Goal: Task Accomplishment & Management: Use online tool/utility

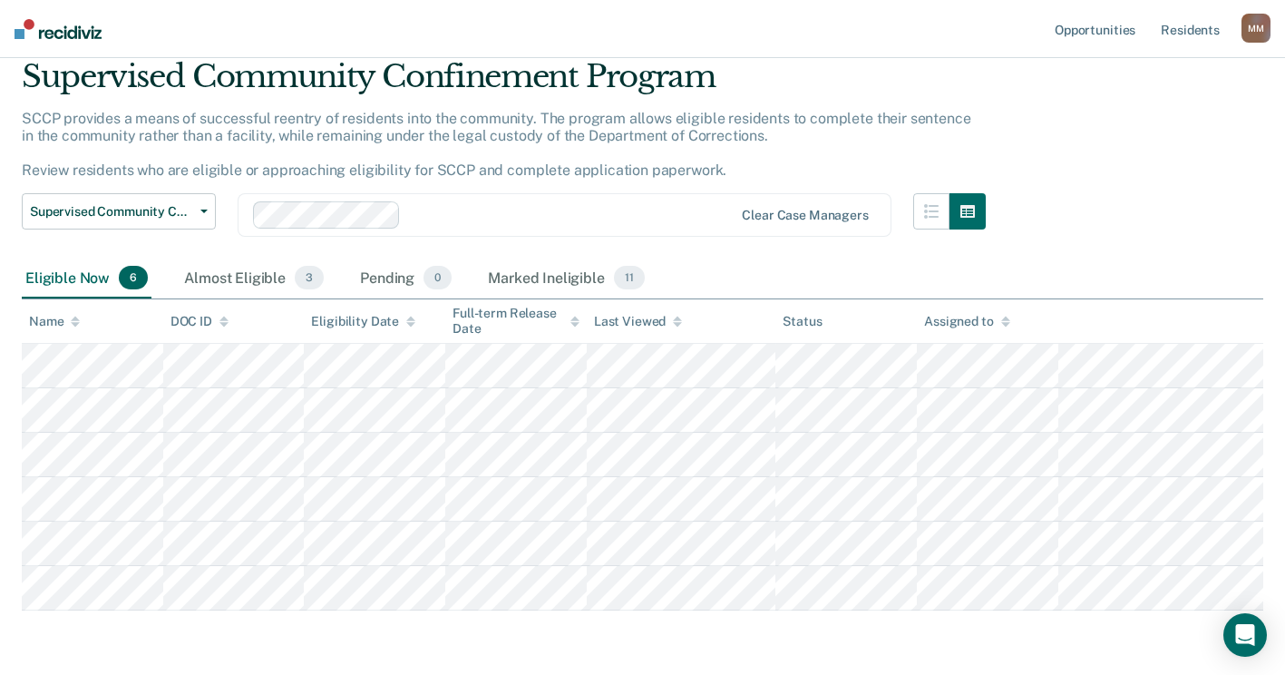
scroll to position [91, 0]
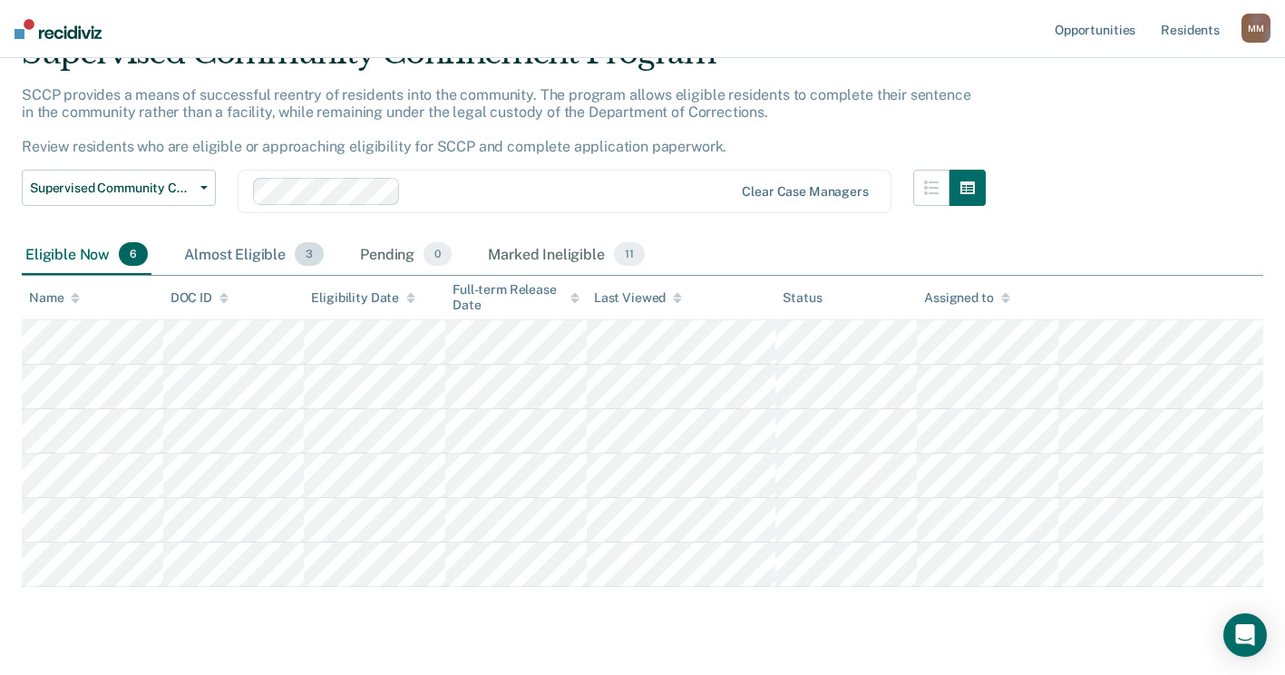
click at [255, 266] on div "Almost Eligible 3" at bounding box center [253, 255] width 147 height 40
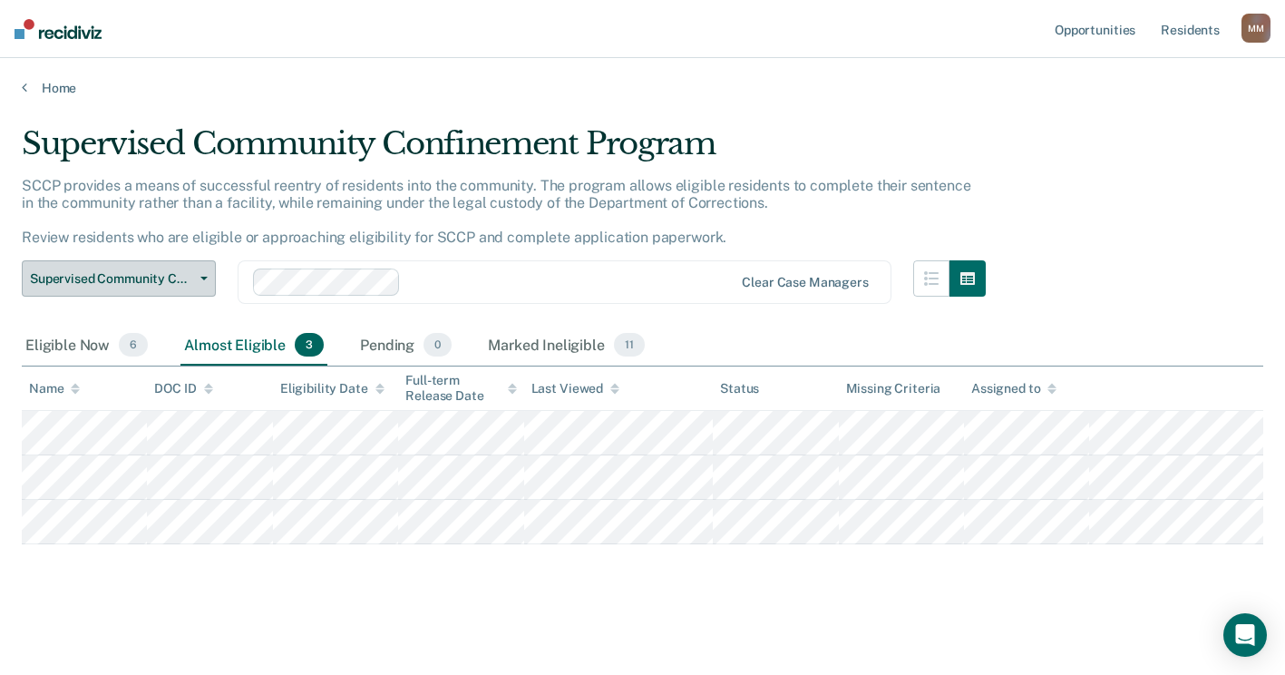
click at [202, 260] on button "Supervised Community Confinement Program" at bounding box center [119, 278] width 194 height 36
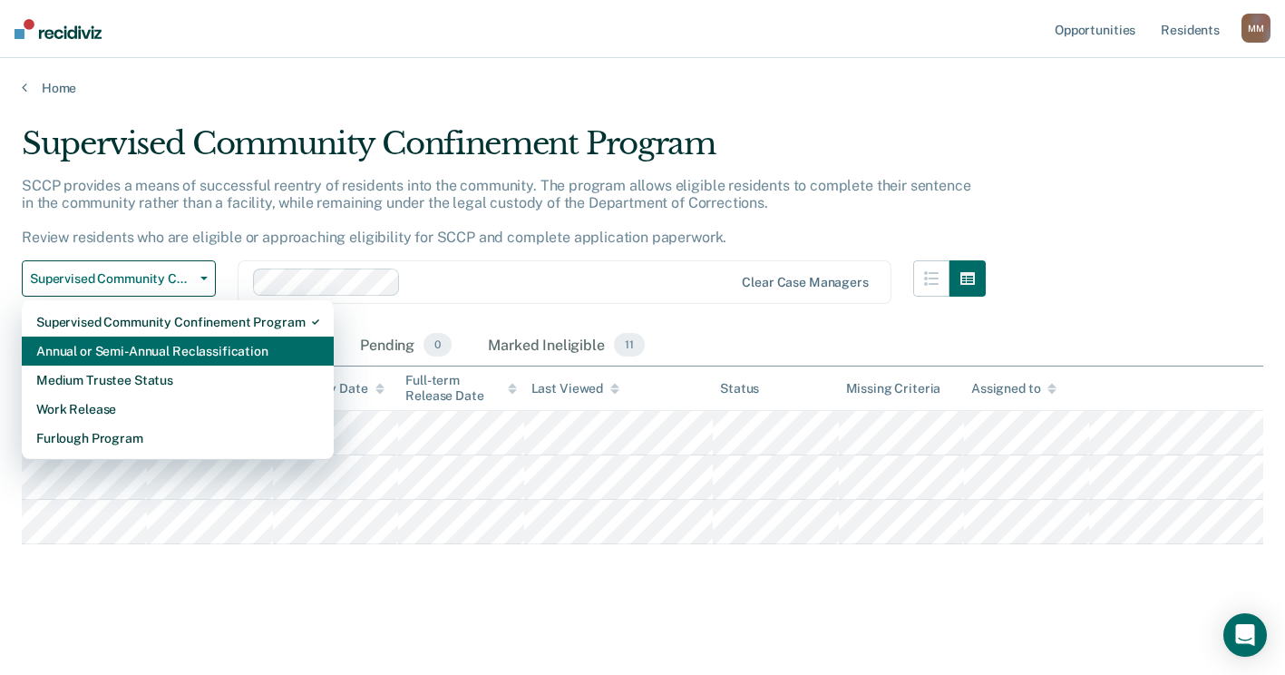
click at [161, 336] on div "Annual or Semi-Annual Reclassification" at bounding box center [177, 350] width 283 height 29
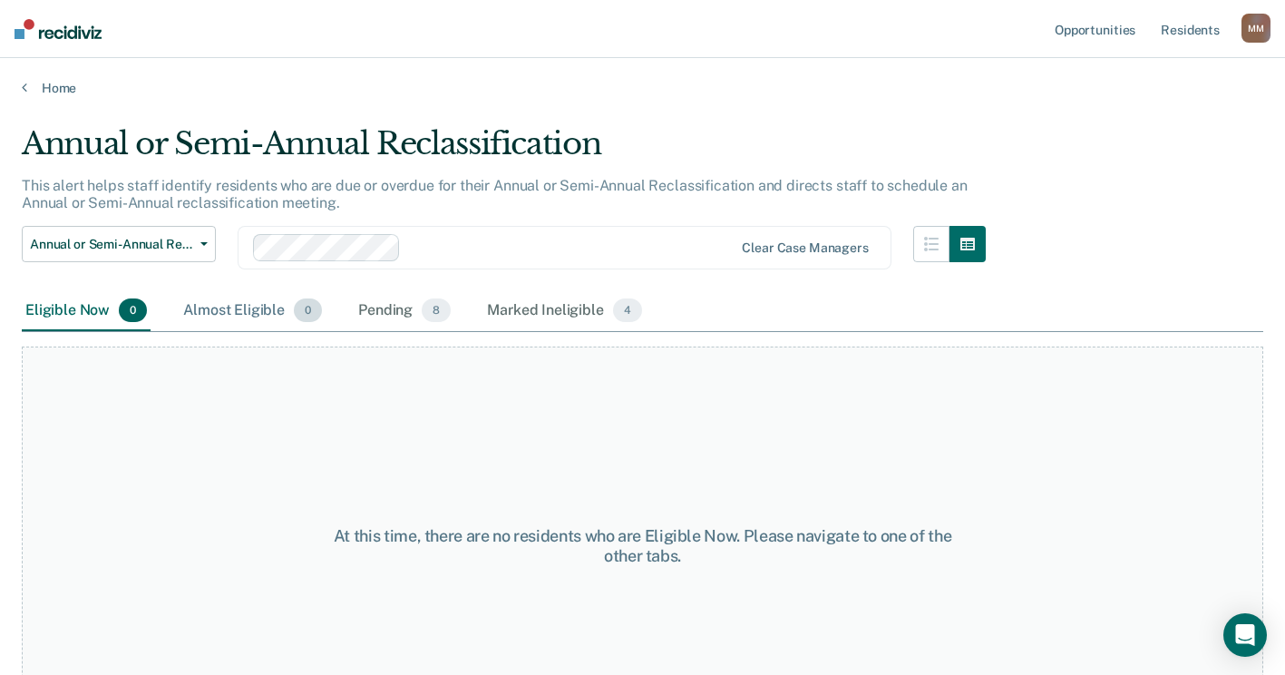
click at [226, 307] on div "Almost Eligible 0" at bounding box center [253, 311] width 146 height 40
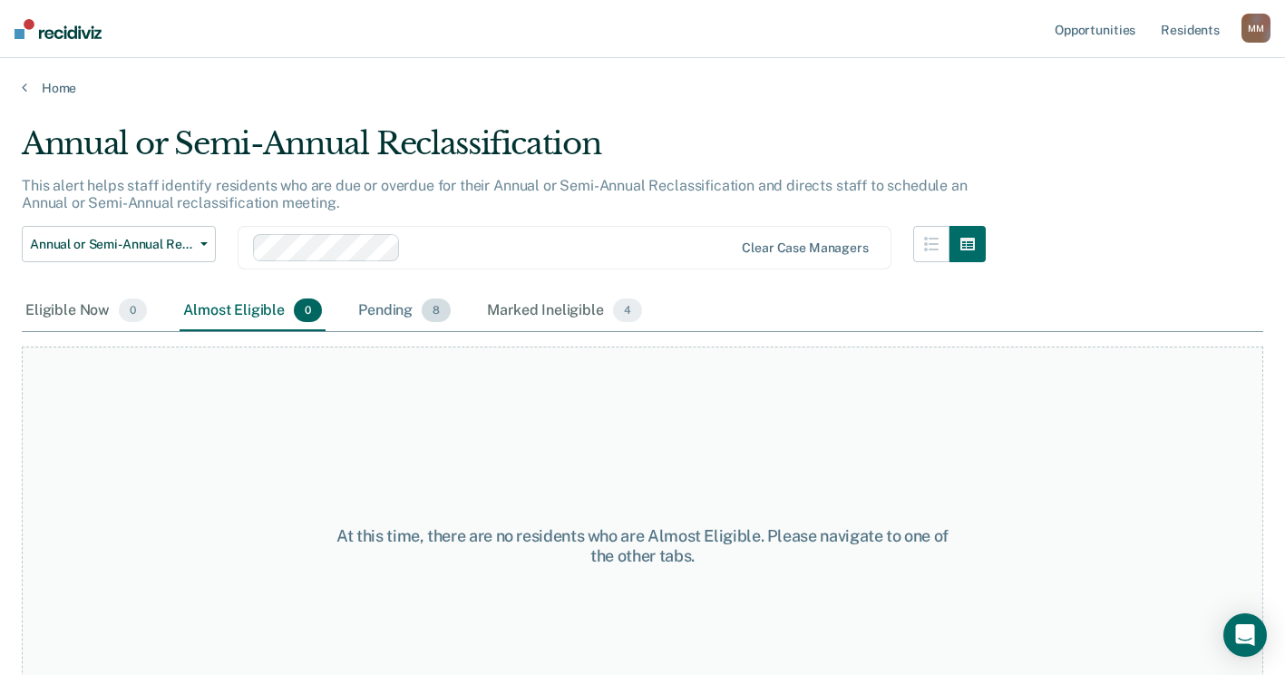
click at [403, 316] on div "Pending 8" at bounding box center [405, 311] width 100 height 40
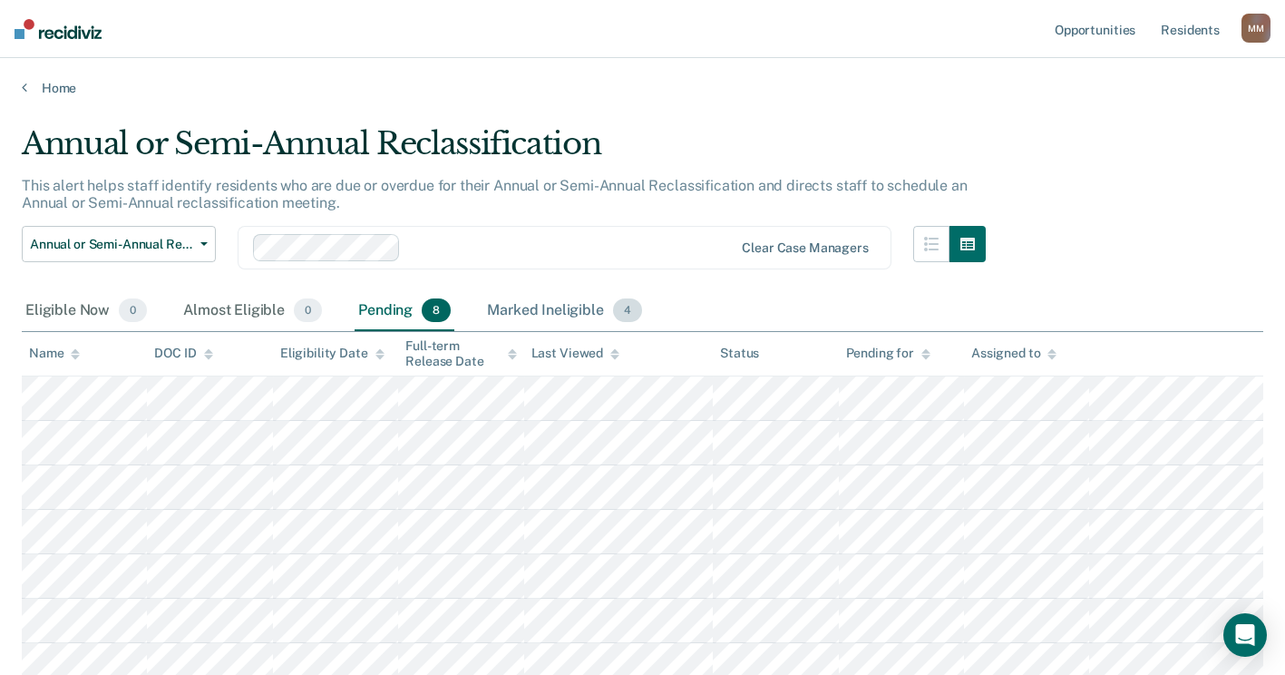
click at [523, 305] on div "Marked Ineligible 4" at bounding box center [564, 311] width 162 height 40
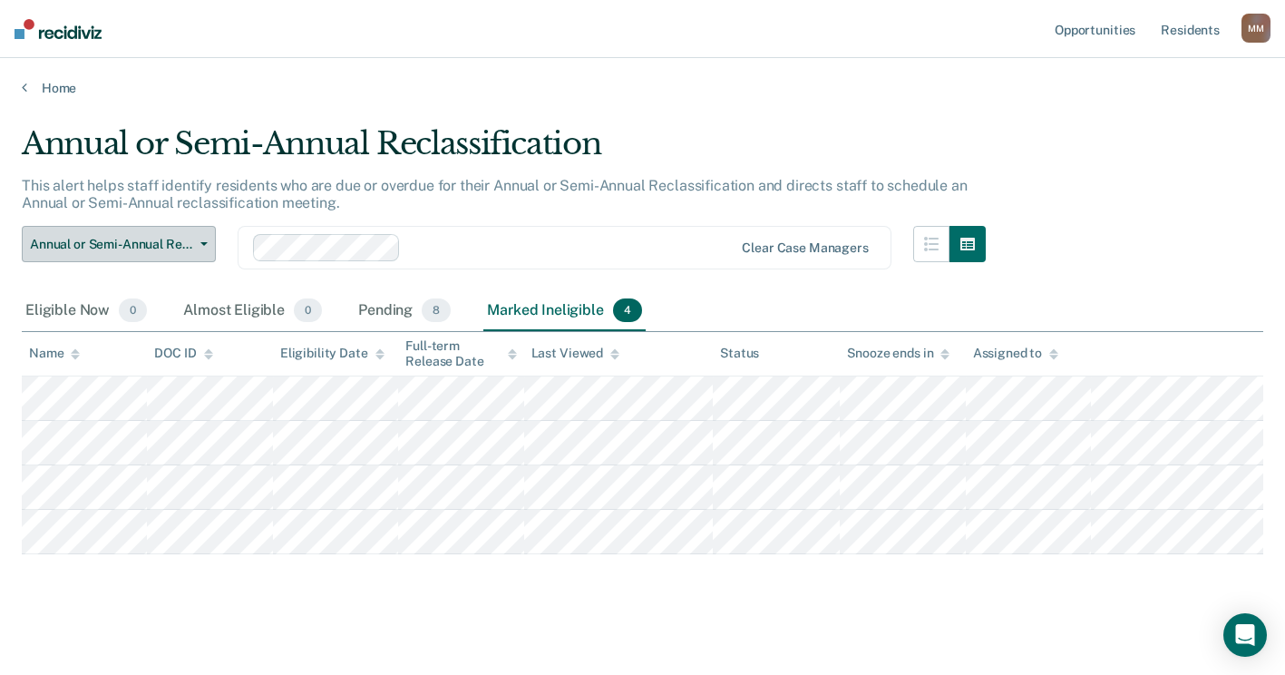
click at [206, 242] on icon "button" at bounding box center [203, 244] width 7 height 4
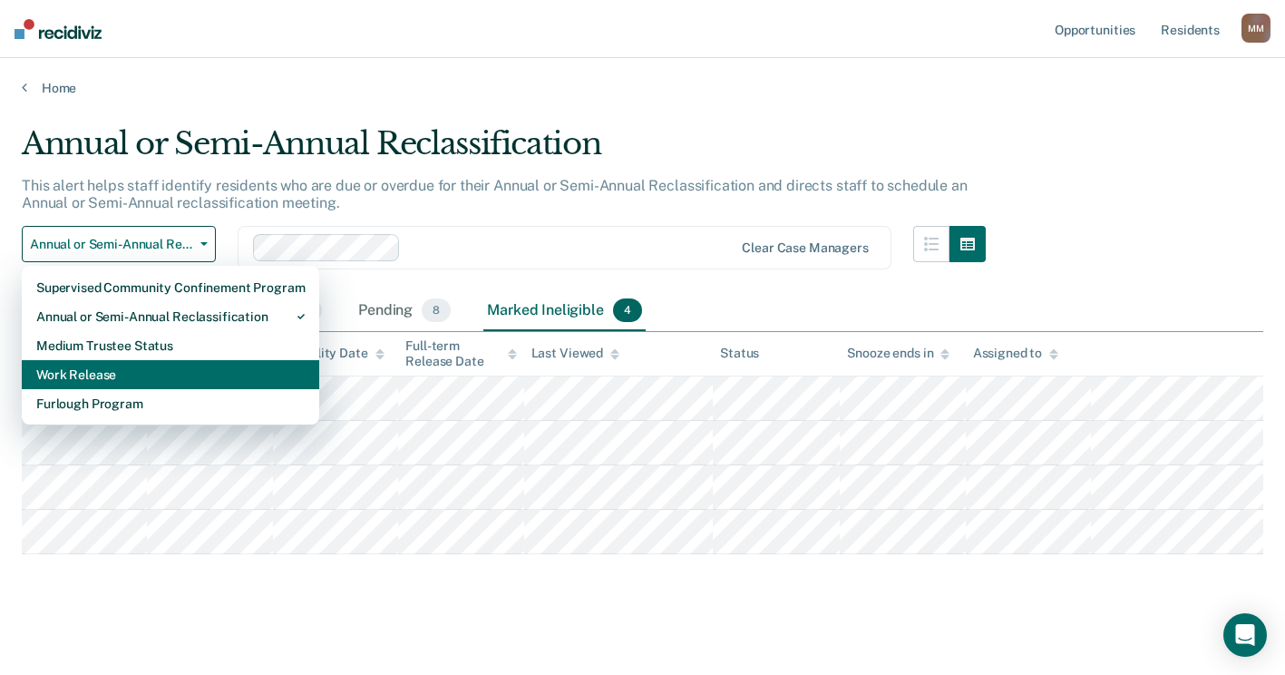
click at [146, 369] on div "Work Release" at bounding box center [170, 374] width 268 height 29
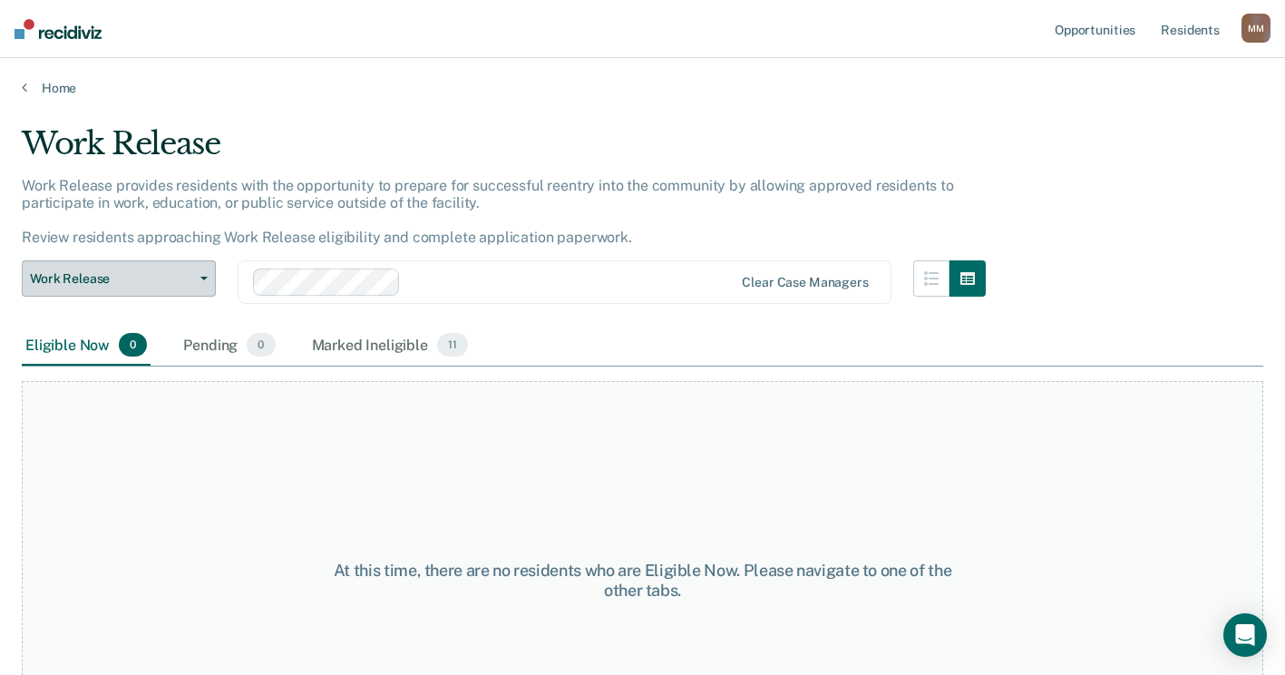
click at [205, 272] on button "Work Release" at bounding box center [119, 278] width 194 height 36
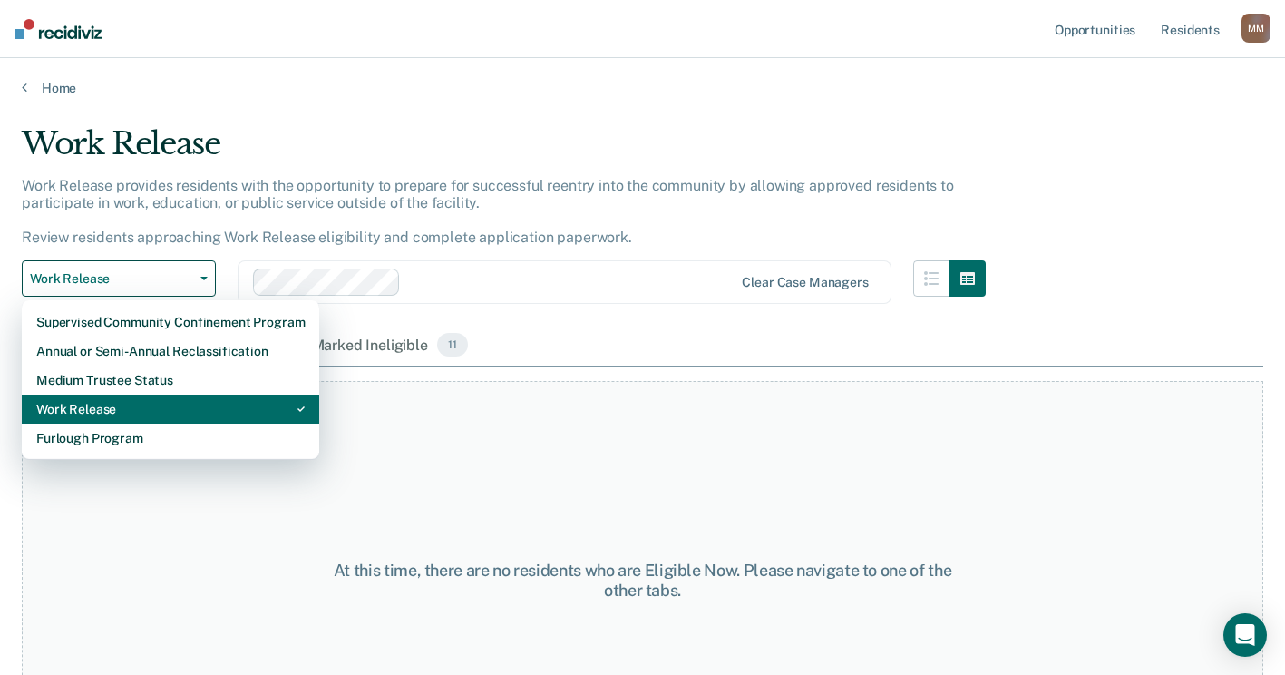
click at [131, 421] on div "Work Release" at bounding box center [170, 408] width 268 height 29
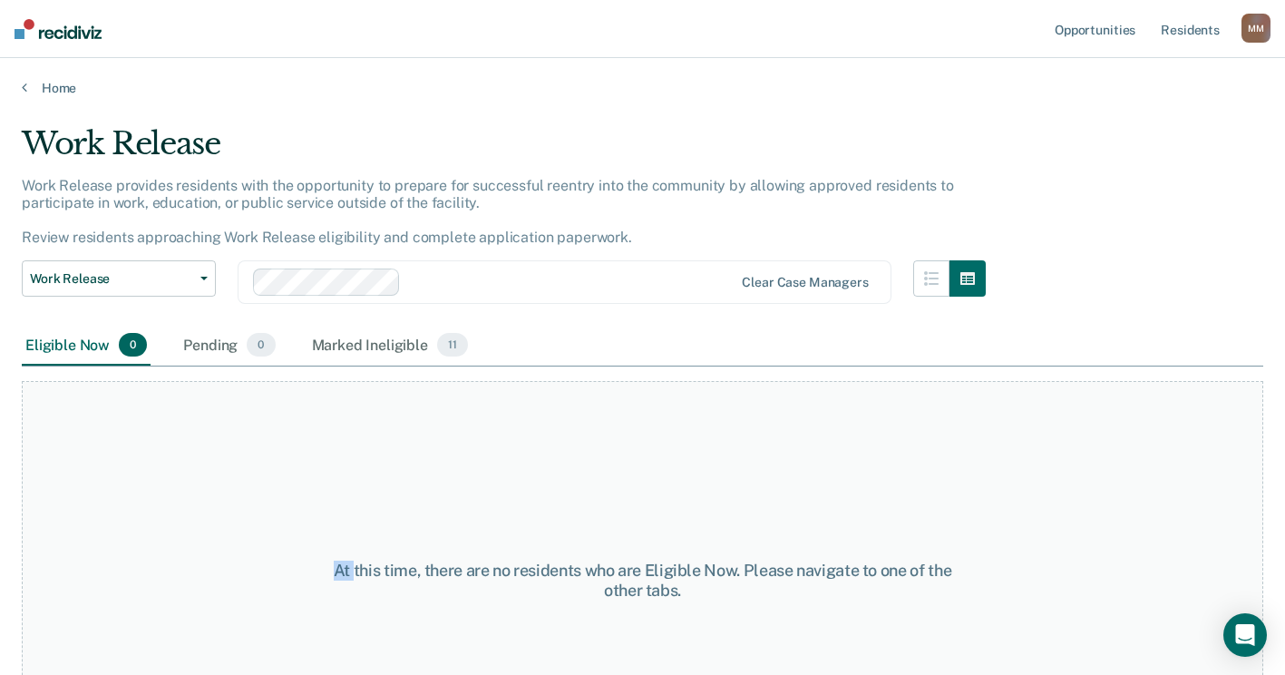
click at [131, 421] on div "At this time, there are no residents who are Eligible Now. Please navigate to o…" at bounding box center [642, 580] width 1241 height 399
drag, startPoint x: 131, startPoint y: 421, endPoint x: 203, endPoint y: 278, distance: 159.8
click at [204, 277] on icon "button" at bounding box center [203, 279] width 7 height 4
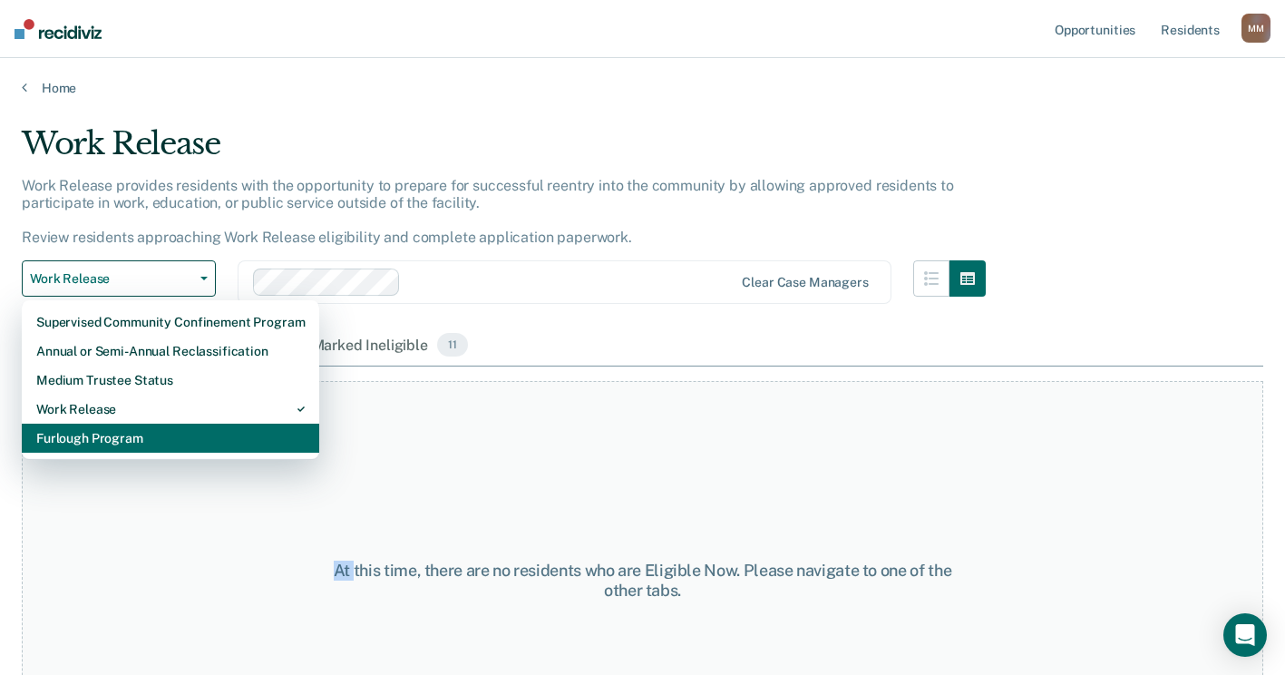
click at [101, 433] on div "Furlough Program" at bounding box center [170, 437] width 268 height 29
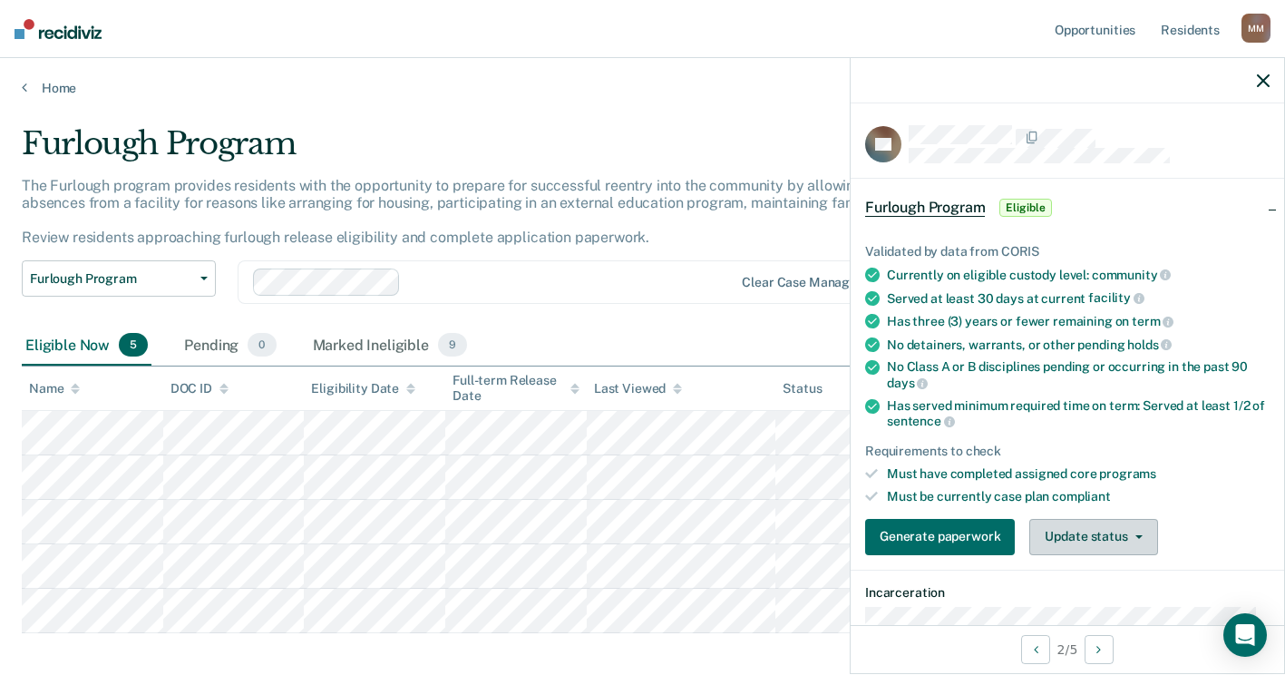
click at [1105, 541] on button "Update status" at bounding box center [1093, 537] width 128 height 36
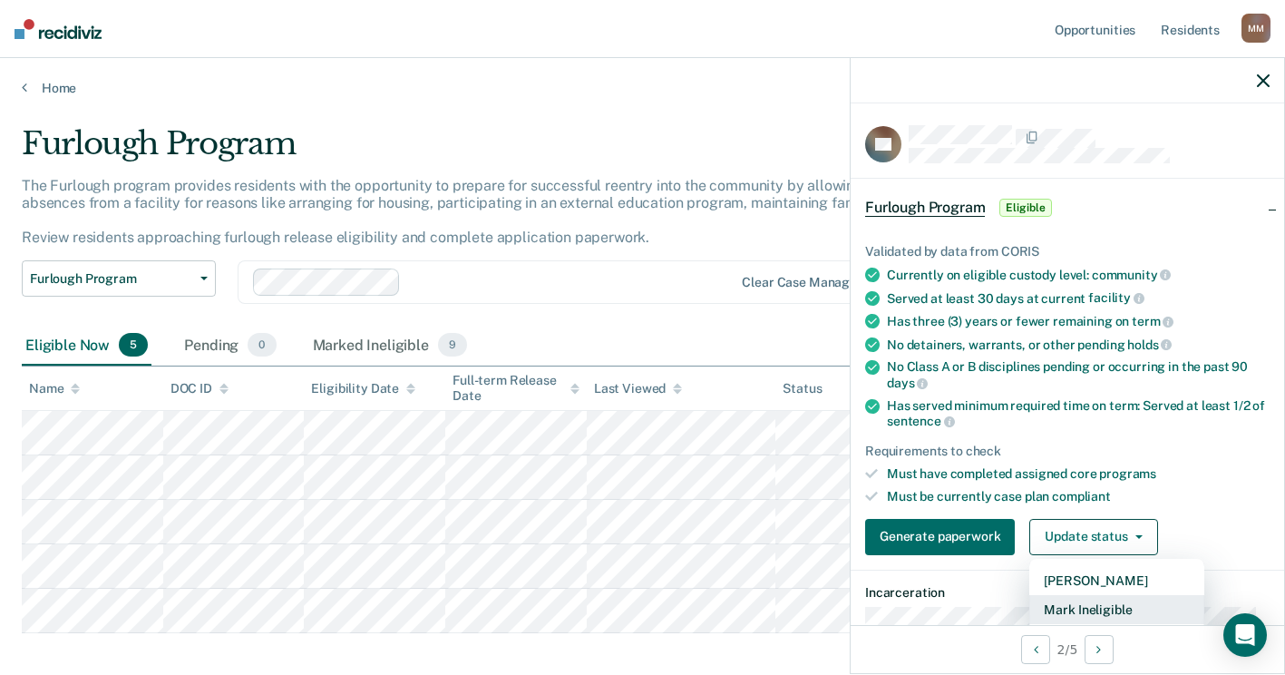
click at [1079, 614] on button "Mark Ineligible" at bounding box center [1116, 609] width 175 height 29
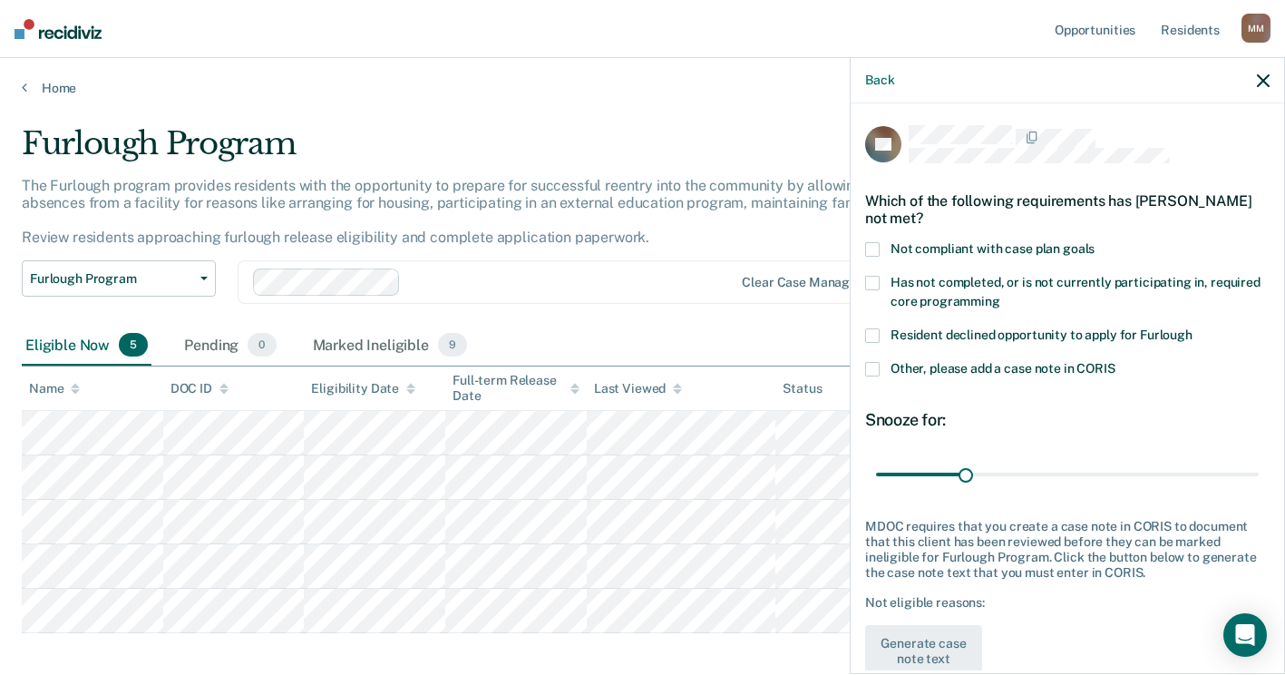
click at [869, 330] on span at bounding box center [872, 335] width 15 height 15
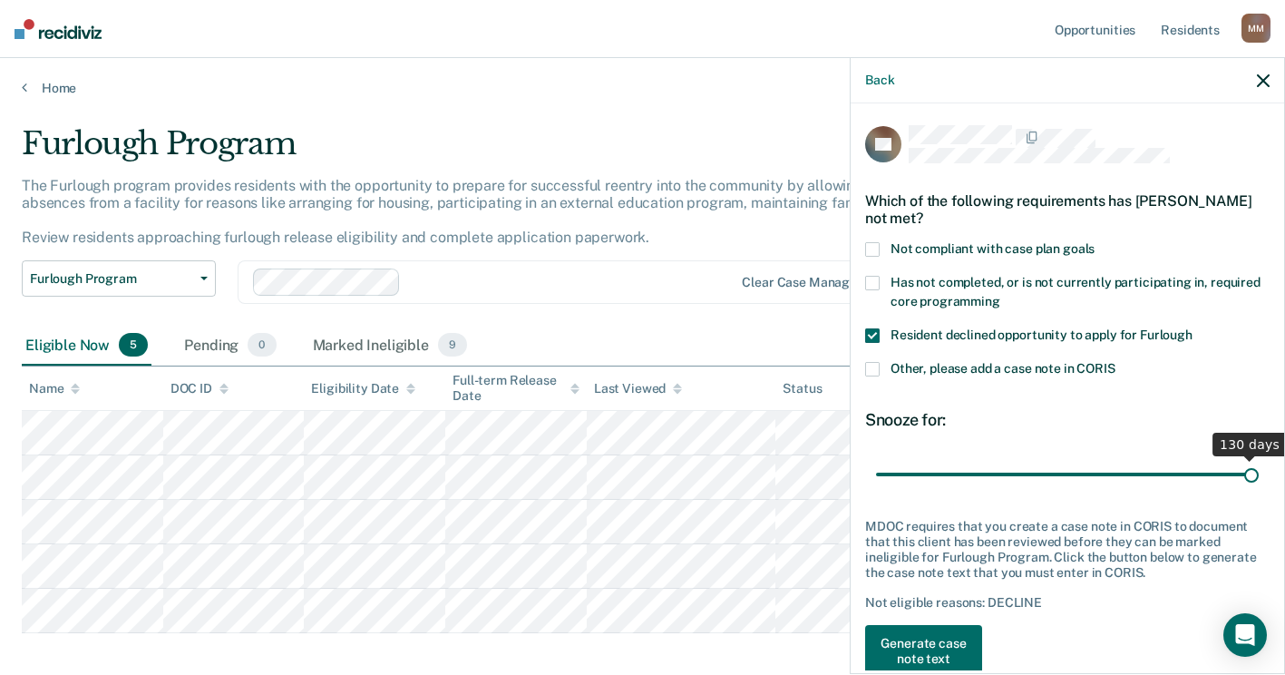
drag, startPoint x: 964, startPoint y: 474, endPoint x: 1301, endPoint y: 474, distance: 337.3
type input "130"
click at [1259, 474] on input "range" at bounding box center [1067, 474] width 383 height 32
click at [947, 644] on button "Generate case note text" at bounding box center [923, 651] width 117 height 53
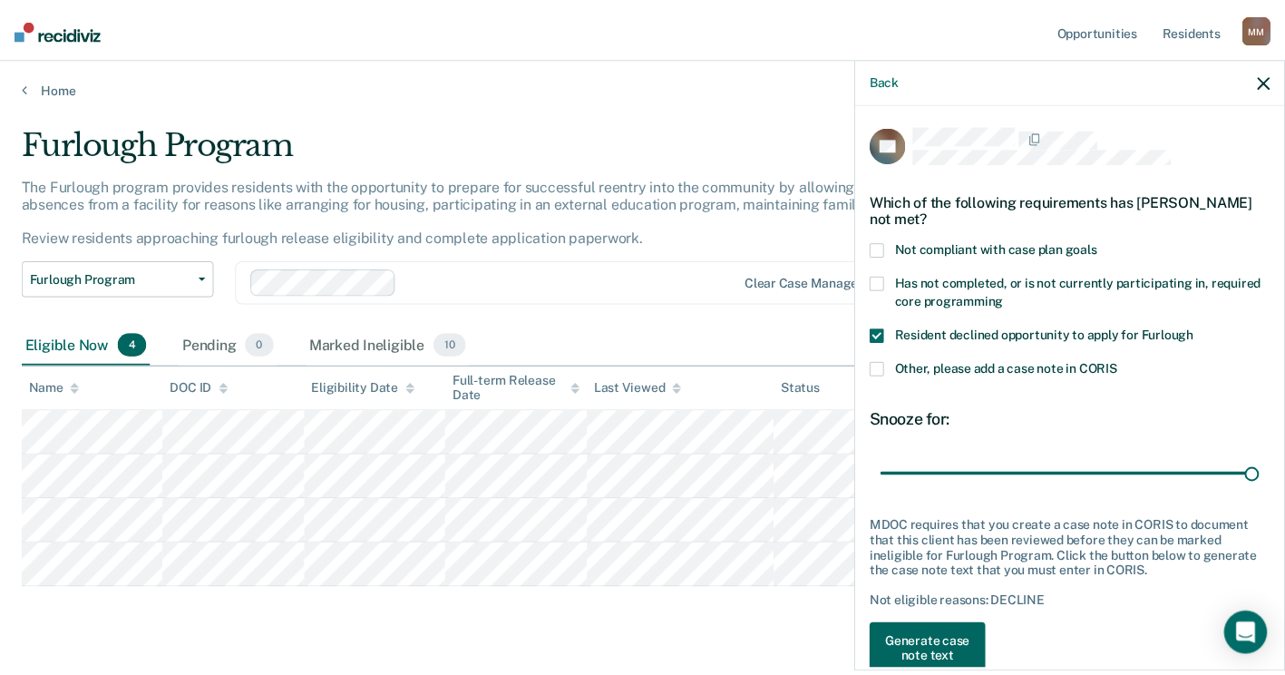
scroll to position [5, 0]
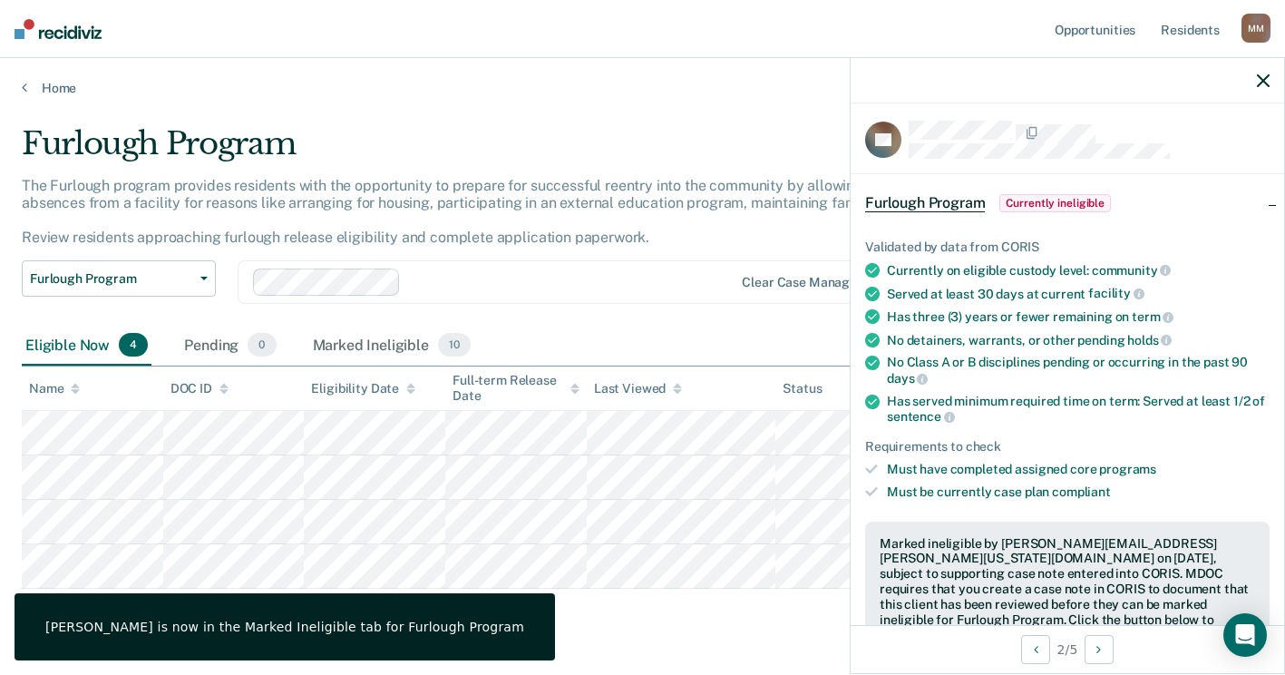
click at [1265, 79] on icon "button" at bounding box center [1263, 80] width 13 height 13
